Goal: Task Accomplishment & Management: Use online tool/utility

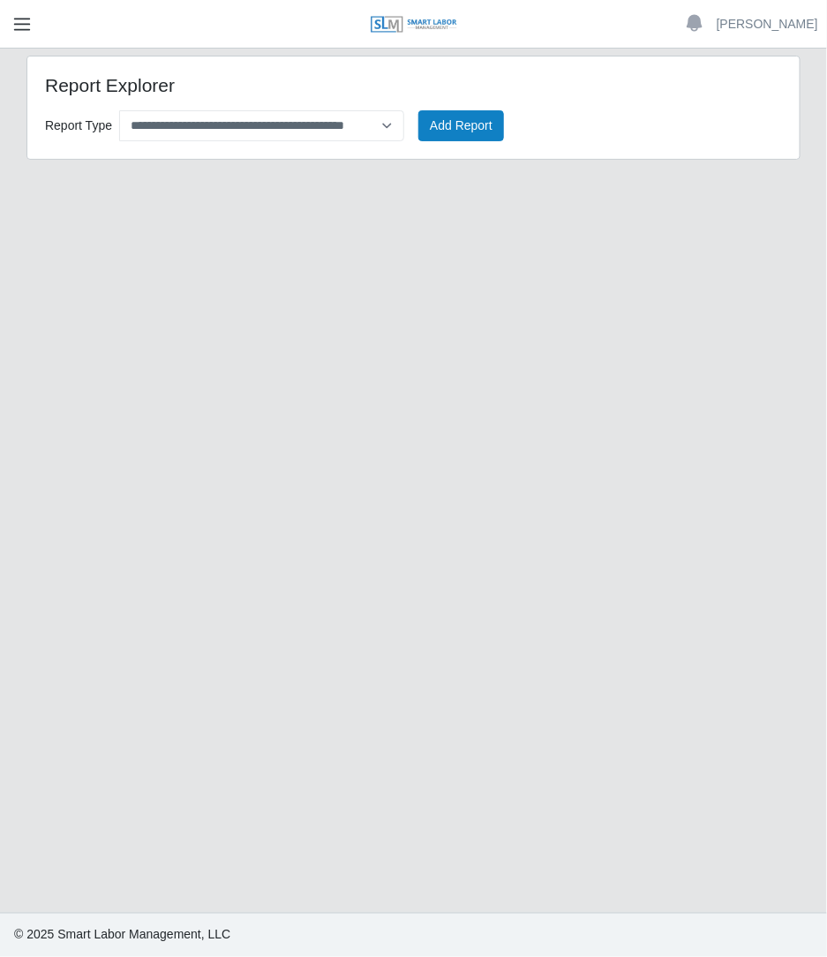
click at [26, 32] on span "button" at bounding box center [22, 24] width 23 height 20
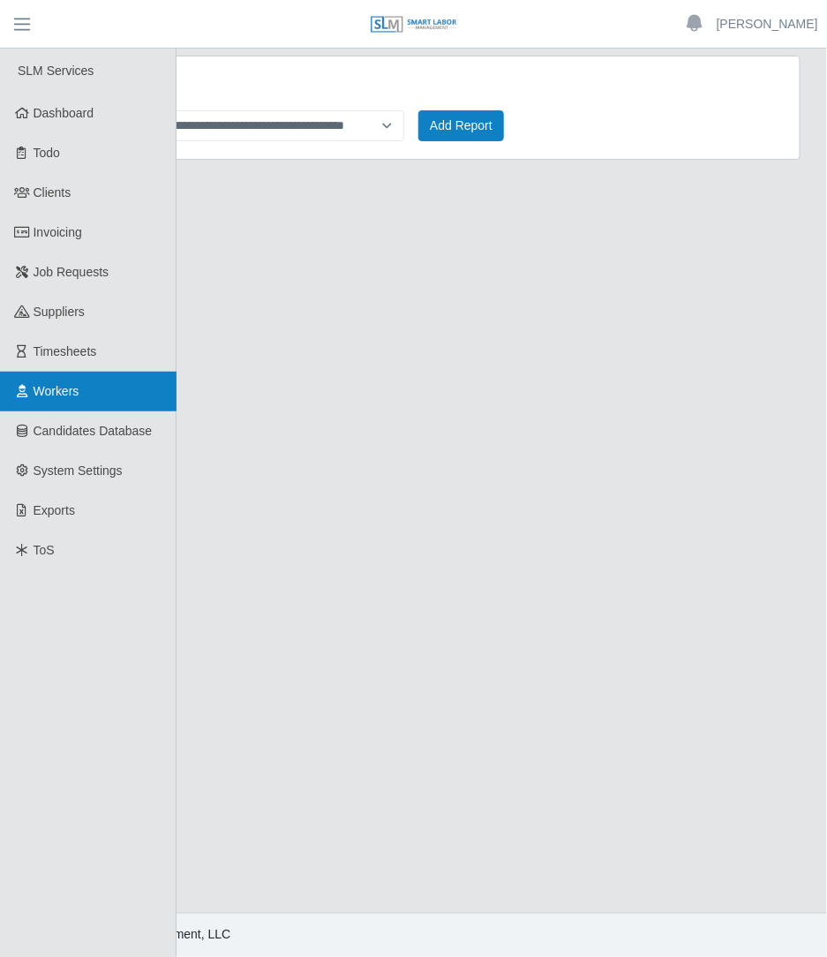
click at [52, 381] on link "Workers" at bounding box center [88, 392] width 177 height 40
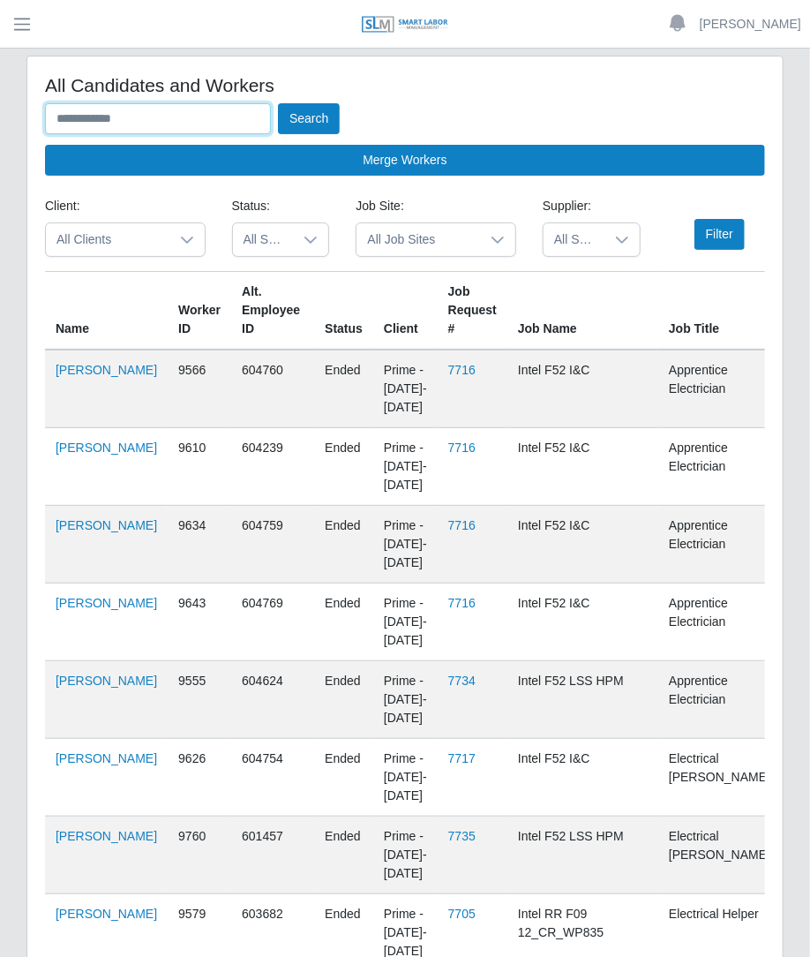
click at [253, 112] on input "text" at bounding box center [158, 118] width 226 height 31
type input "******"
click at [278, 103] on button "Search" at bounding box center [309, 118] width 62 height 31
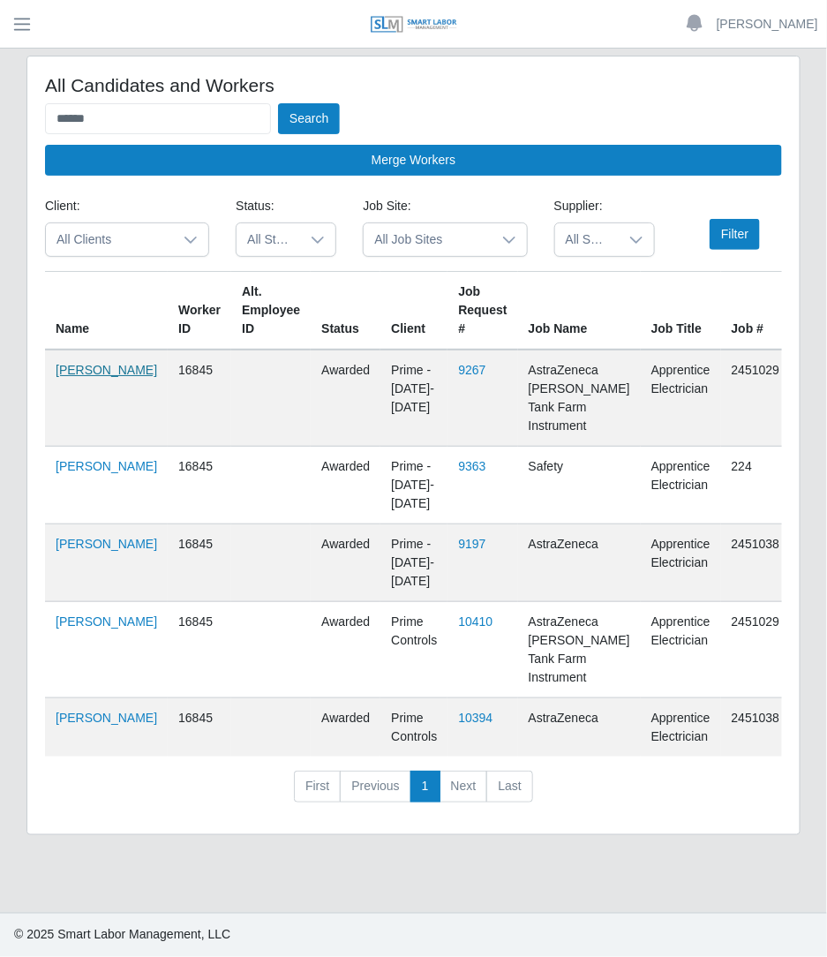
click at [73, 377] on link "Alirio Acevedo" at bounding box center [107, 370] width 102 height 14
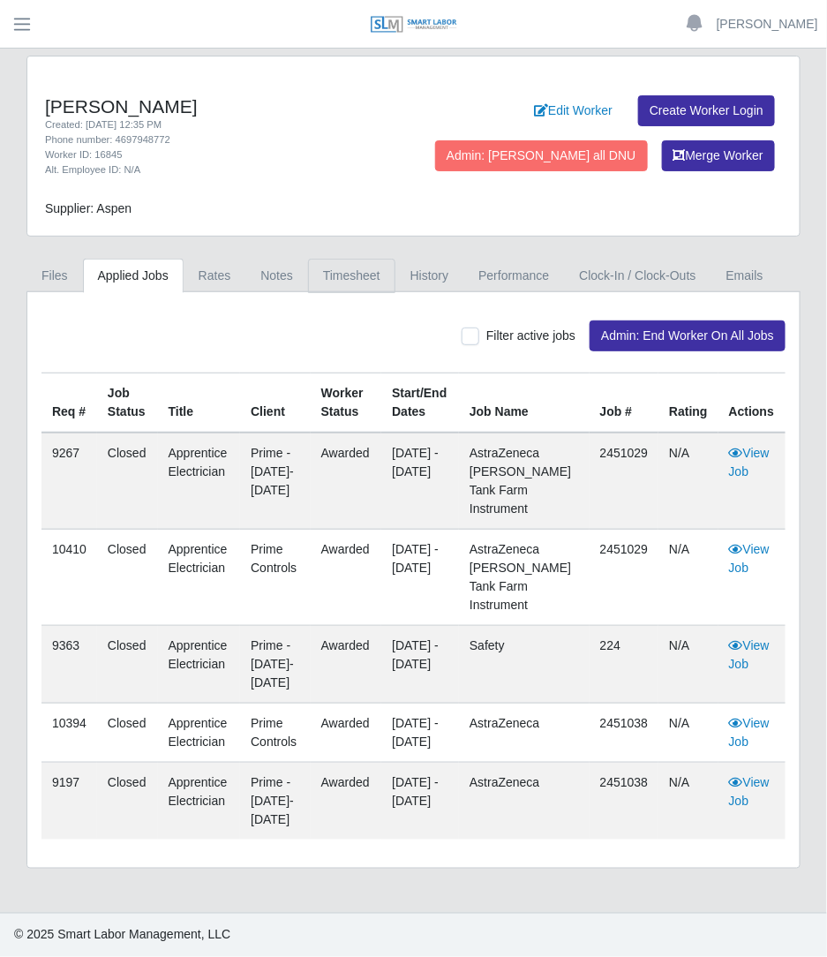
click at [349, 284] on link "Timesheet" at bounding box center [351, 276] width 87 height 34
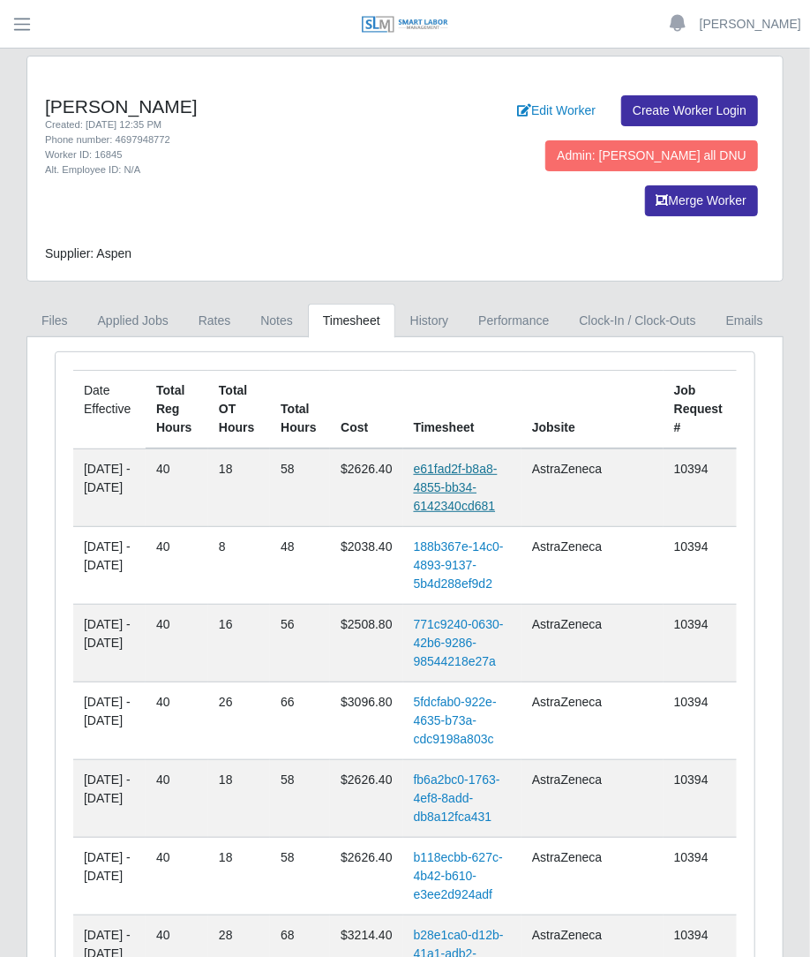
click at [484, 462] on link "e61fad2f-b8a8-4855-bb34-6142340cd681" at bounding box center [456, 487] width 84 height 51
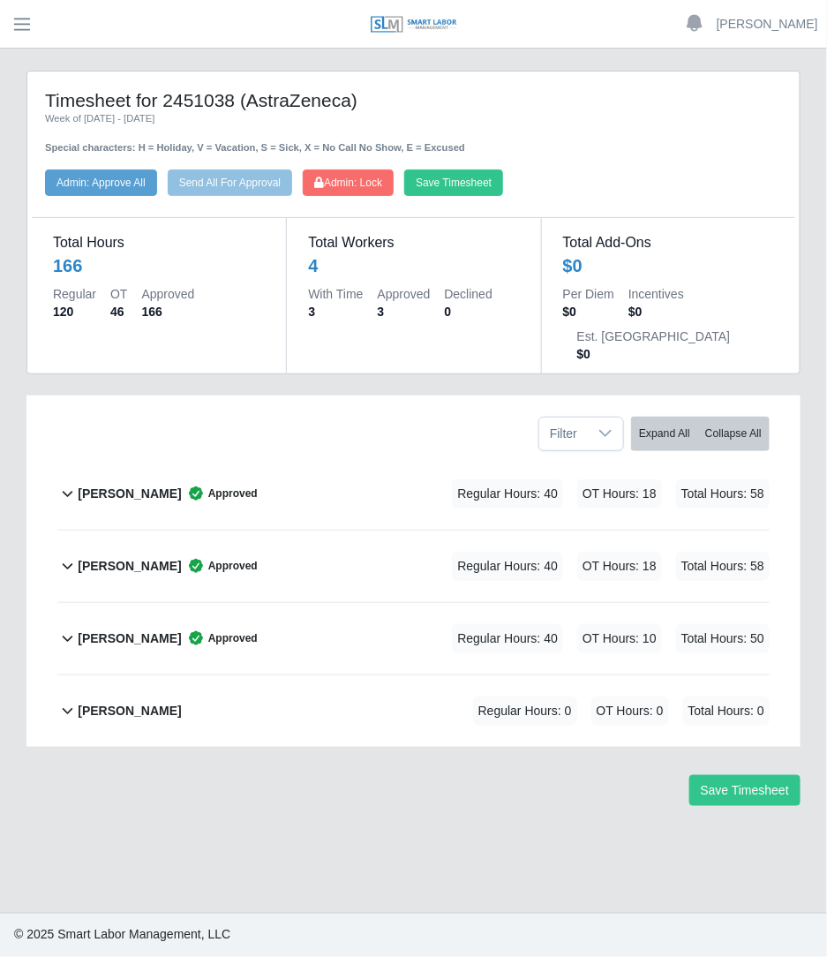
click at [324, 458] on div "Alirio Acevedo Approved Regular Hours: 40 OT Hours: 18 Total Hours: 58" at bounding box center [424, 494] width 692 height 72
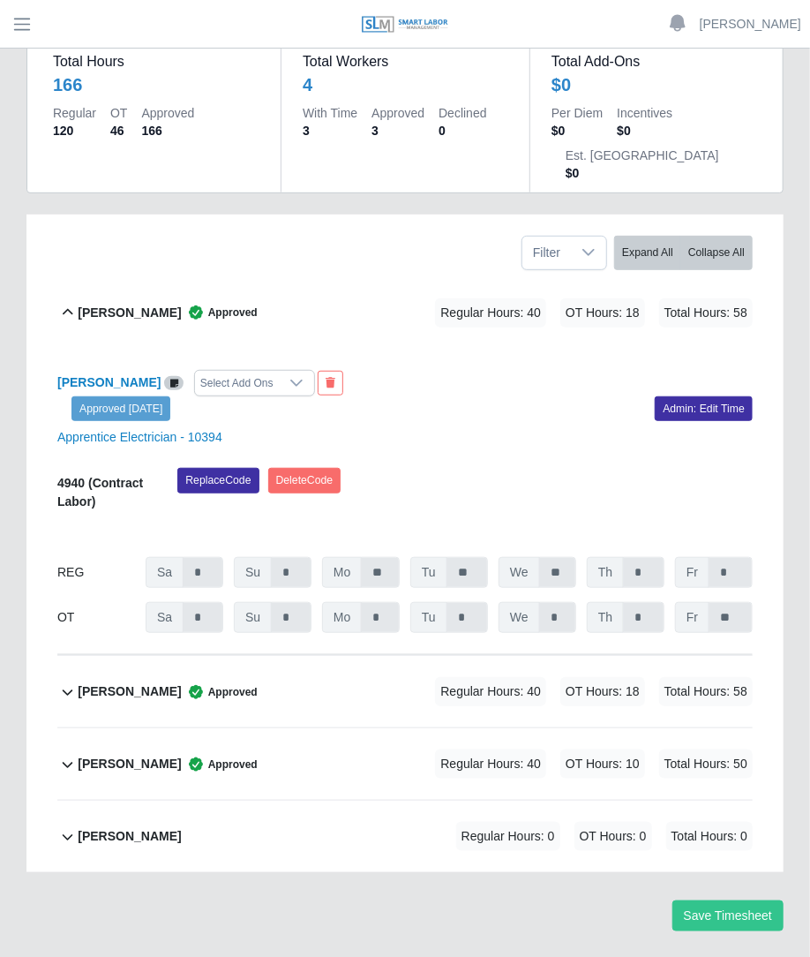
scroll to position [182, 0]
click at [267, 655] on div "Carlos Reyes Approved Regular Hours: 40 OT Hours: 18 Total Hours: 58" at bounding box center [415, 691] width 675 height 72
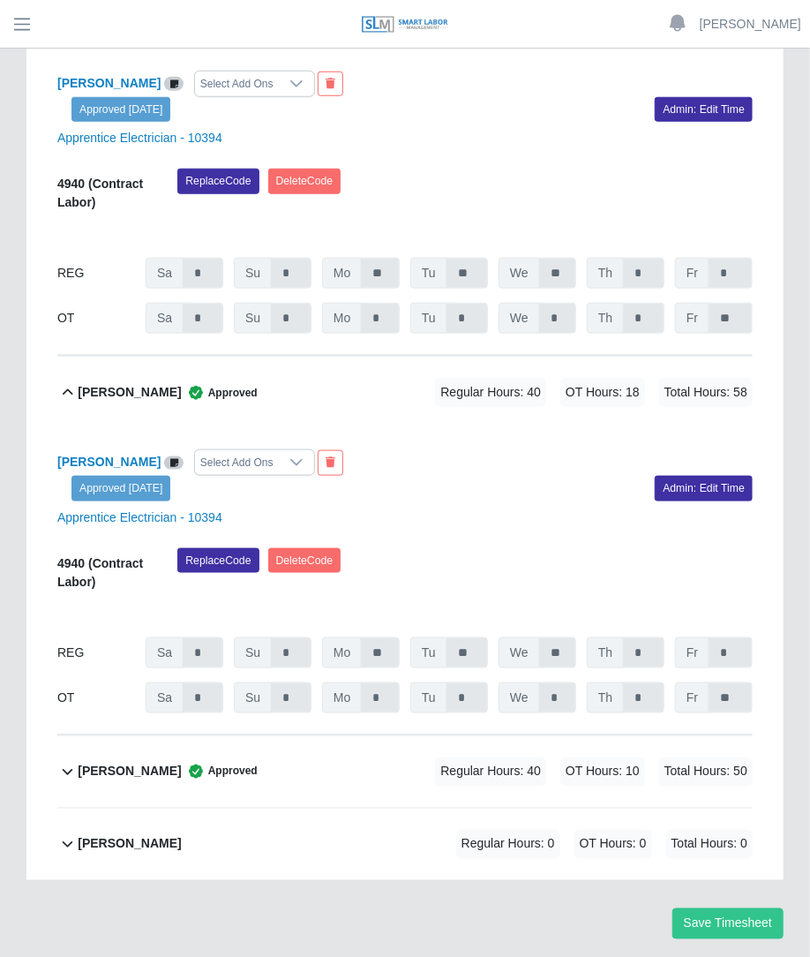
scroll to position [488, 0]
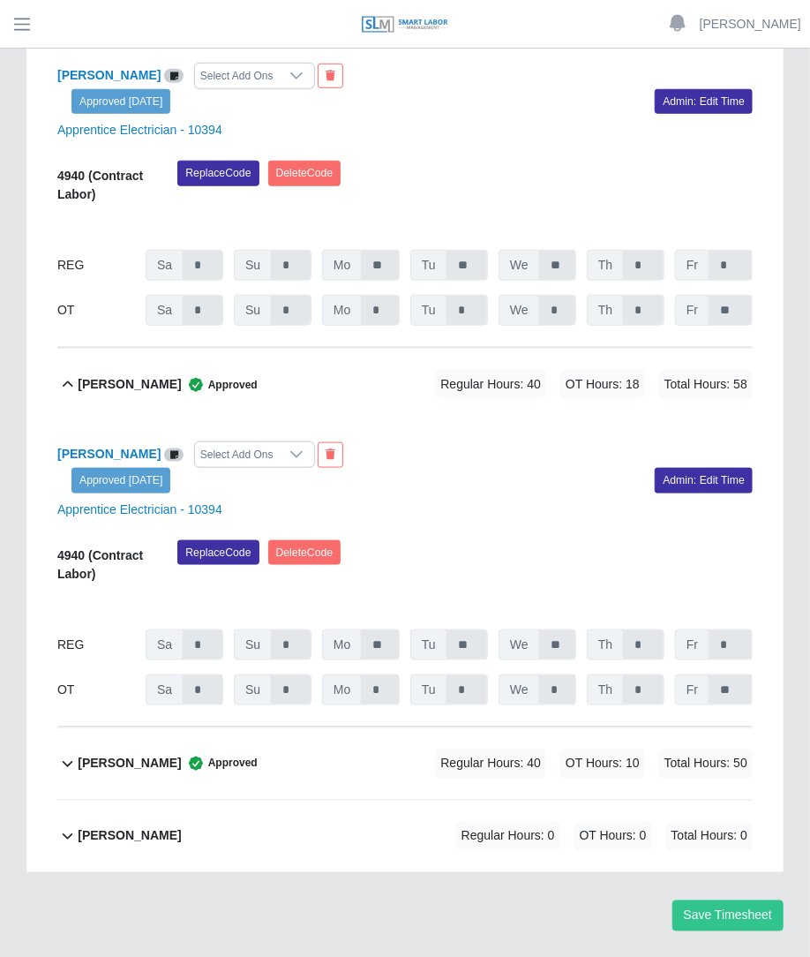
click at [243, 742] on div "Dimitri Cisneros Approved Regular Hours: 40 OT Hours: 10 Total Hours: 50" at bounding box center [415, 764] width 675 height 72
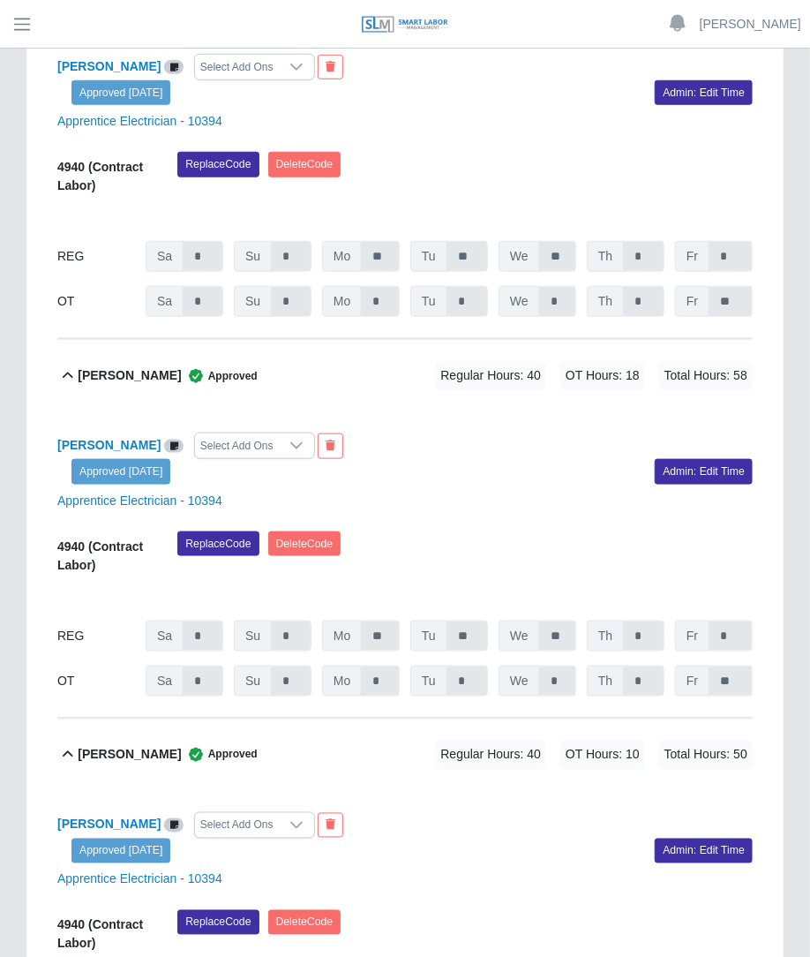
scroll to position [65, 0]
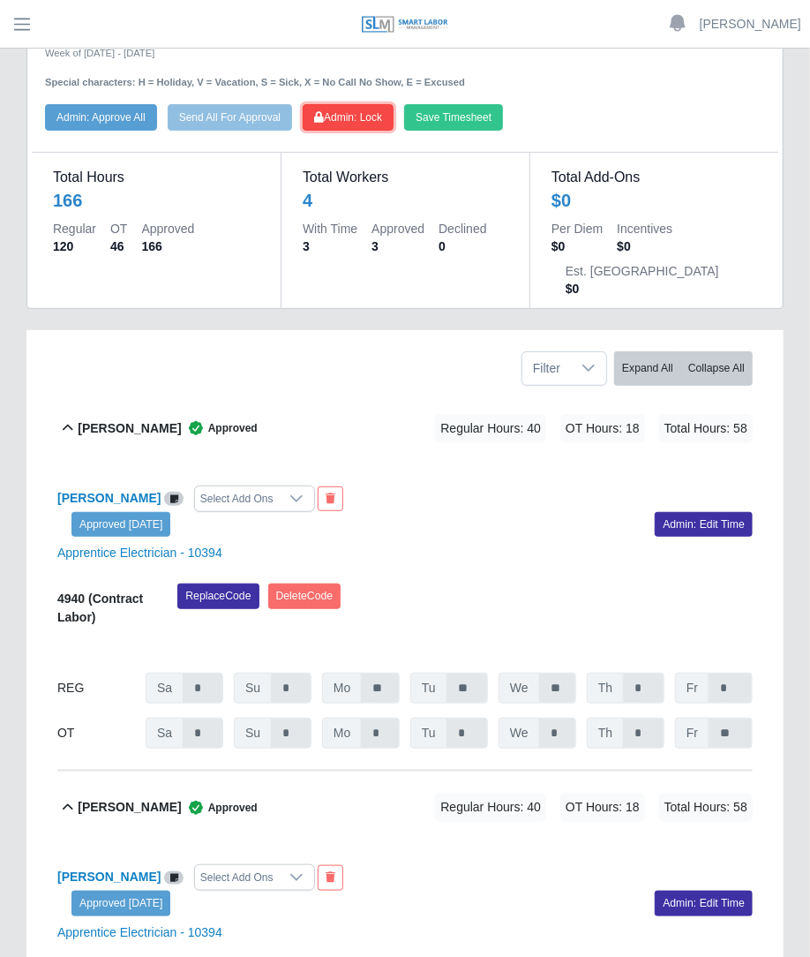
click at [329, 125] on button "Admin: Lock" at bounding box center [348, 117] width 91 height 26
